Goal: Navigation & Orientation: Find specific page/section

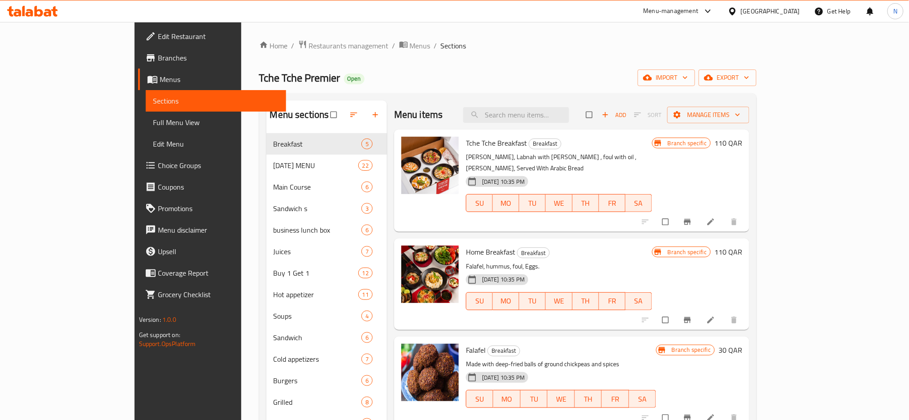
click at [741, 13] on div at bounding box center [734, 11] width 13 height 10
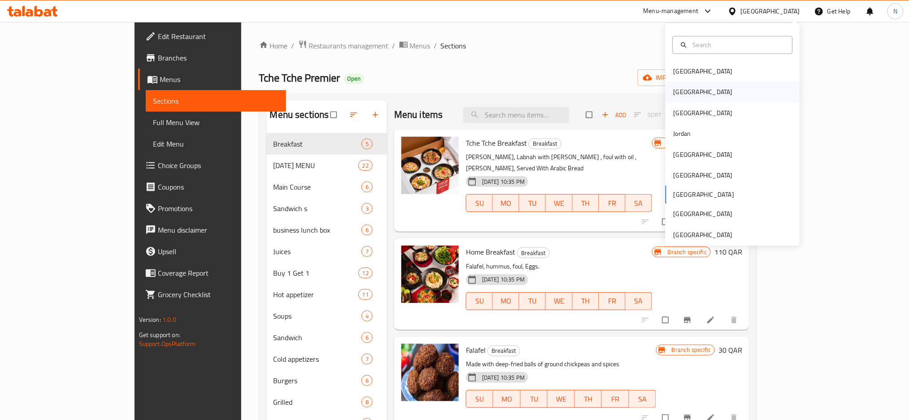
click at [688, 92] on div "[GEOGRAPHIC_DATA]" at bounding box center [733, 92] width 135 height 21
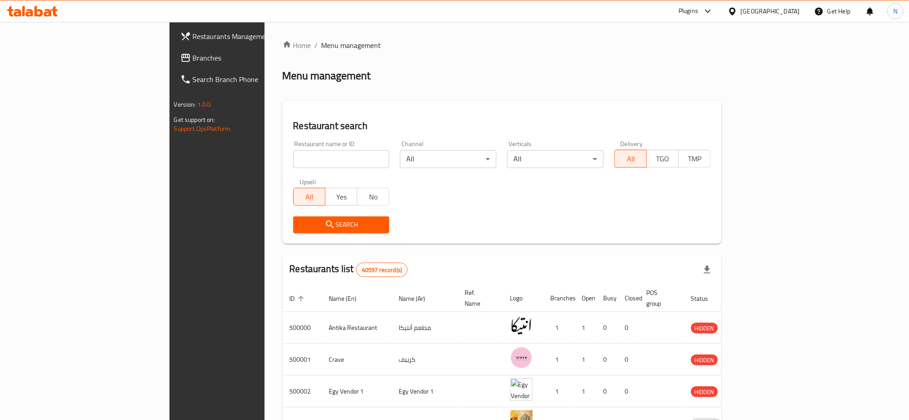
click at [193, 57] on span "Branches" at bounding box center [254, 57] width 122 height 11
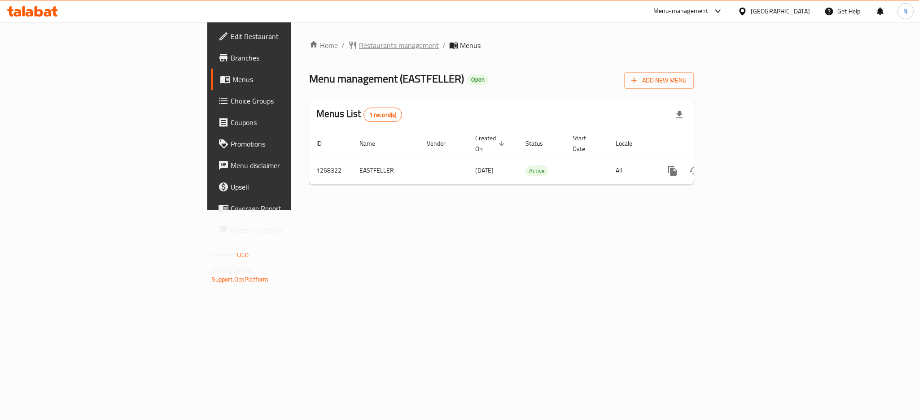
click at [359, 43] on span "Restaurants management" at bounding box center [399, 45] width 80 height 11
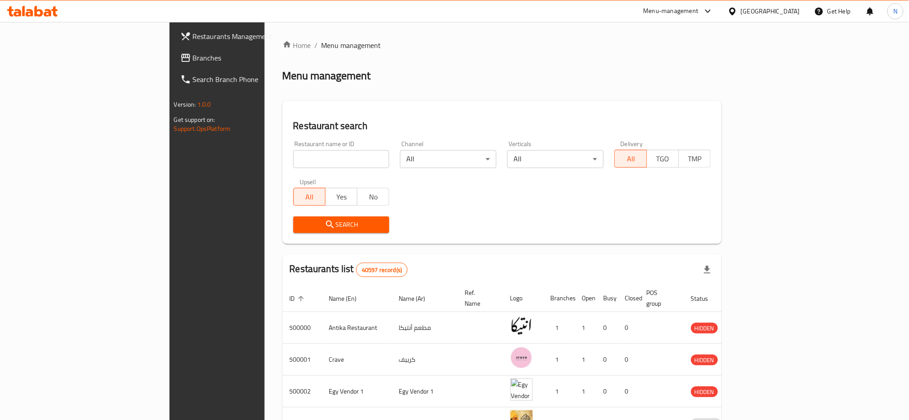
click at [173, 65] on link "Branches" at bounding box center [247, 58] width 148 height 22
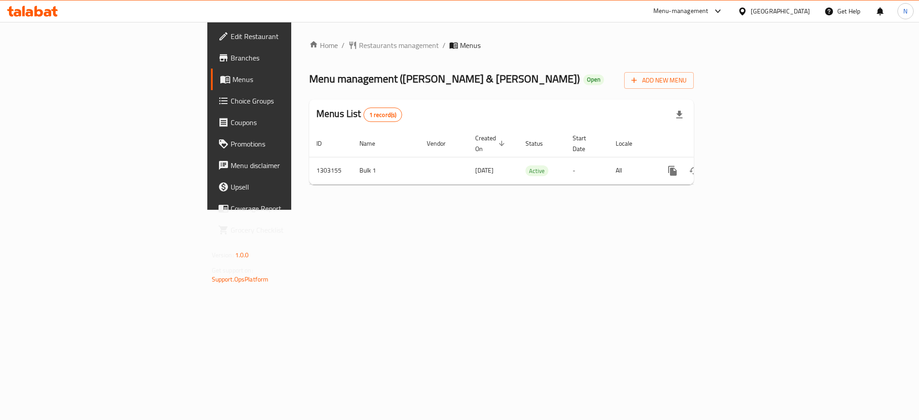
click at [794, 12] on div "[GEOGRAPHIC_DATA]" at bounding box center [779, 11] width 59 height 10
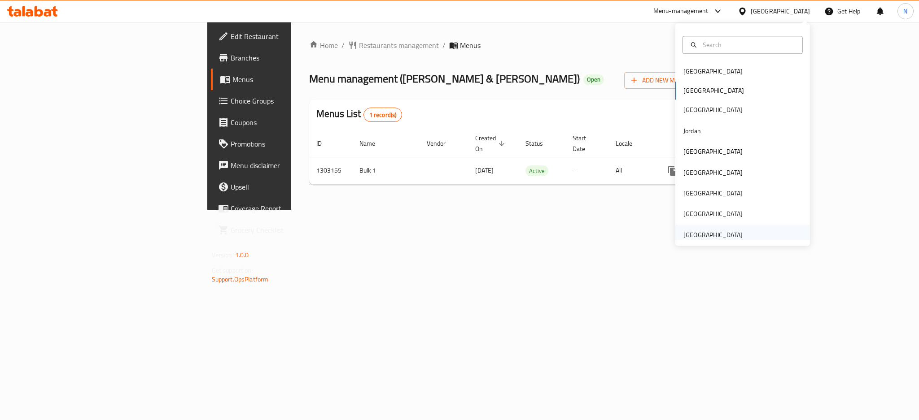
click at [696, 238] on div "[GEOGRAPHIC_DATA]" at bounding box center [712, 235] width 59 height 10
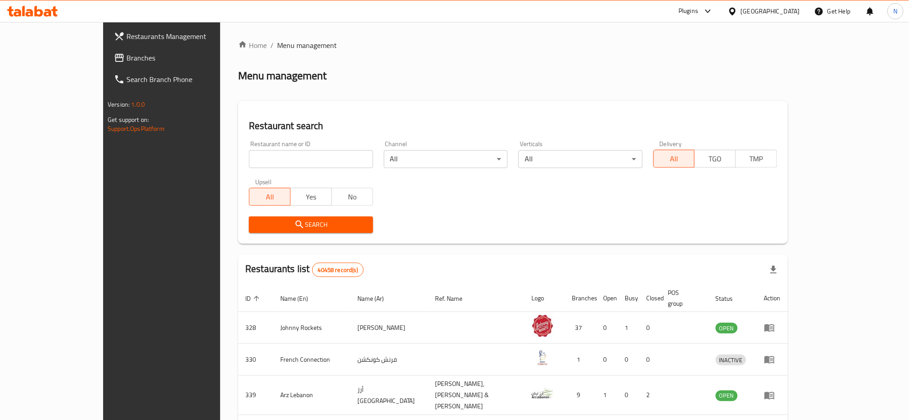
click at [126, 60] on span "Branches" at bounding box center [187, 57] width 122 height 11
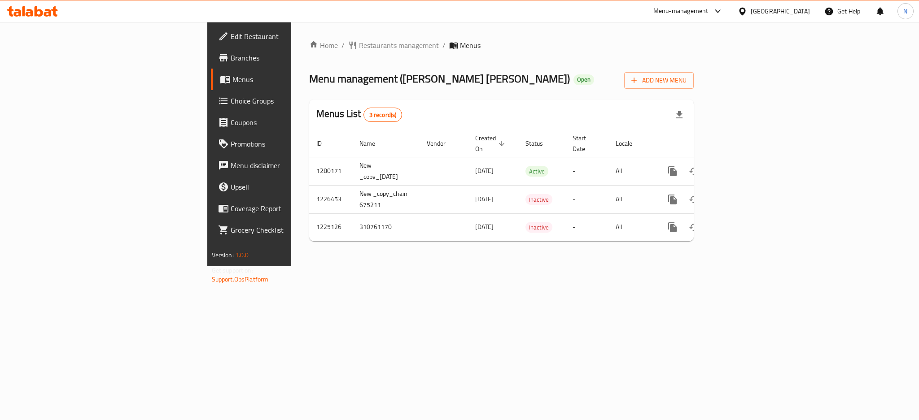
click at [785, 11] on div "[GEOGRAPHIC_DATA]" at bounding box center [779, 11] width 59 height 10
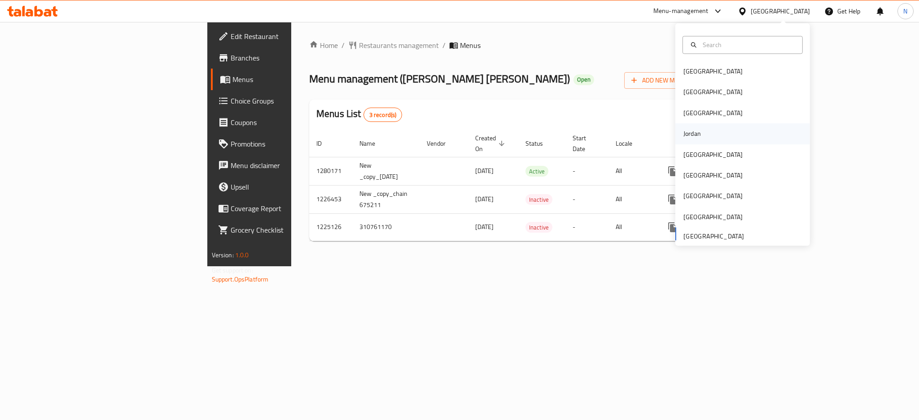
click at [690, 129] on div "Jordan" at bounding box center [691, 134] width 17 height 10
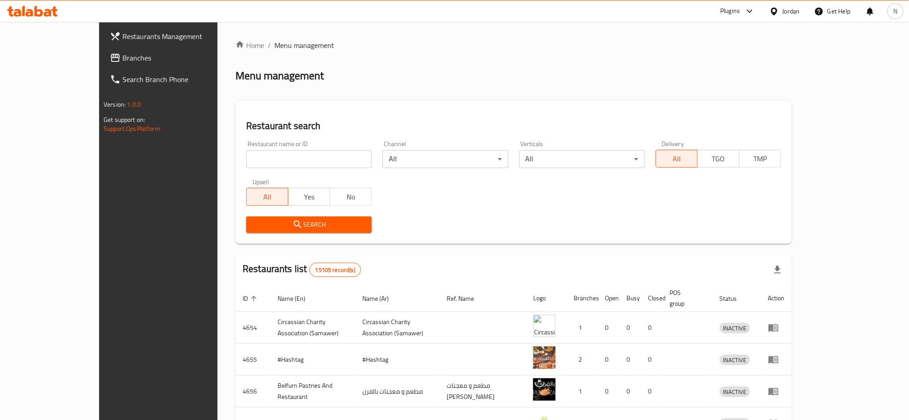
click at [122, 60] on span "Branches" at bounding box center [183, 57] width 122 height 11
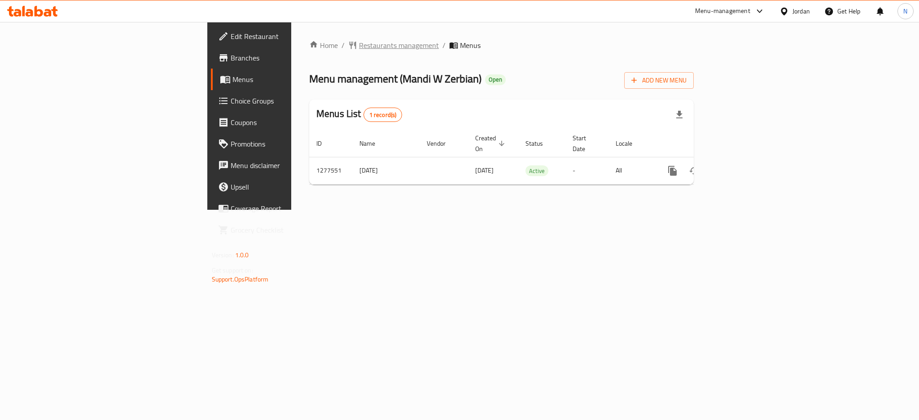
click at [359, 49] on span "Restaurants management" at bounding box center [399, 45] width 80 height 11
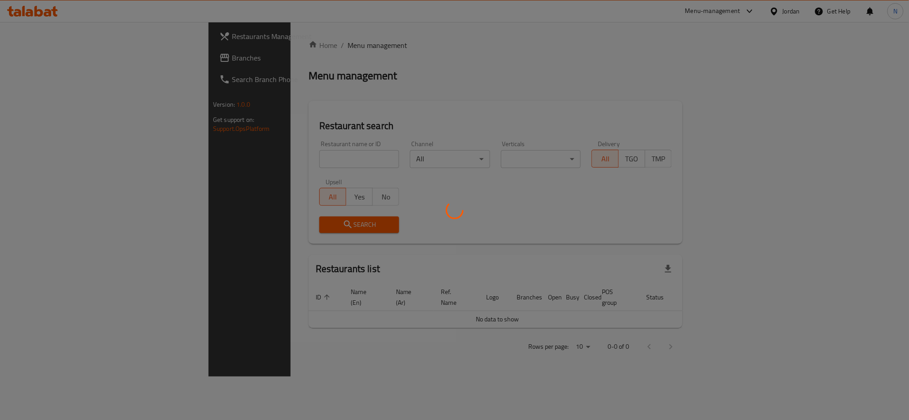
click at [20, 63] on div at bounding box center [454, 210] width 909 height 420
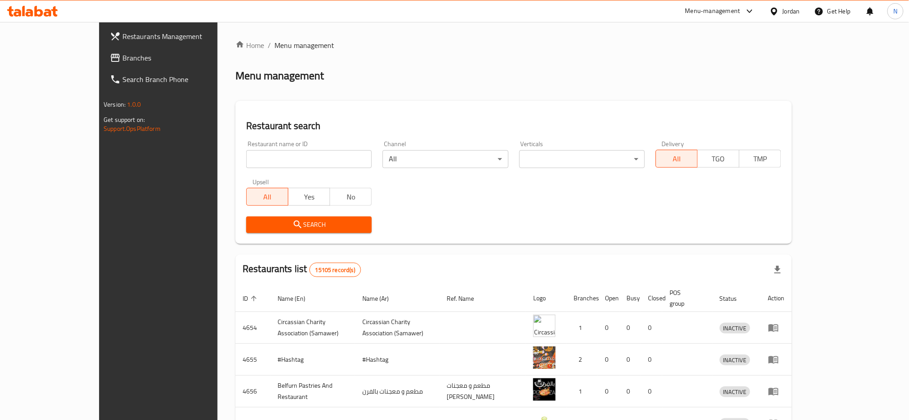
click at [122, 61] on span "Branches" at bounding box center [183, 57] width 122 height 11
